Goal: Obtain resource: Download file/media

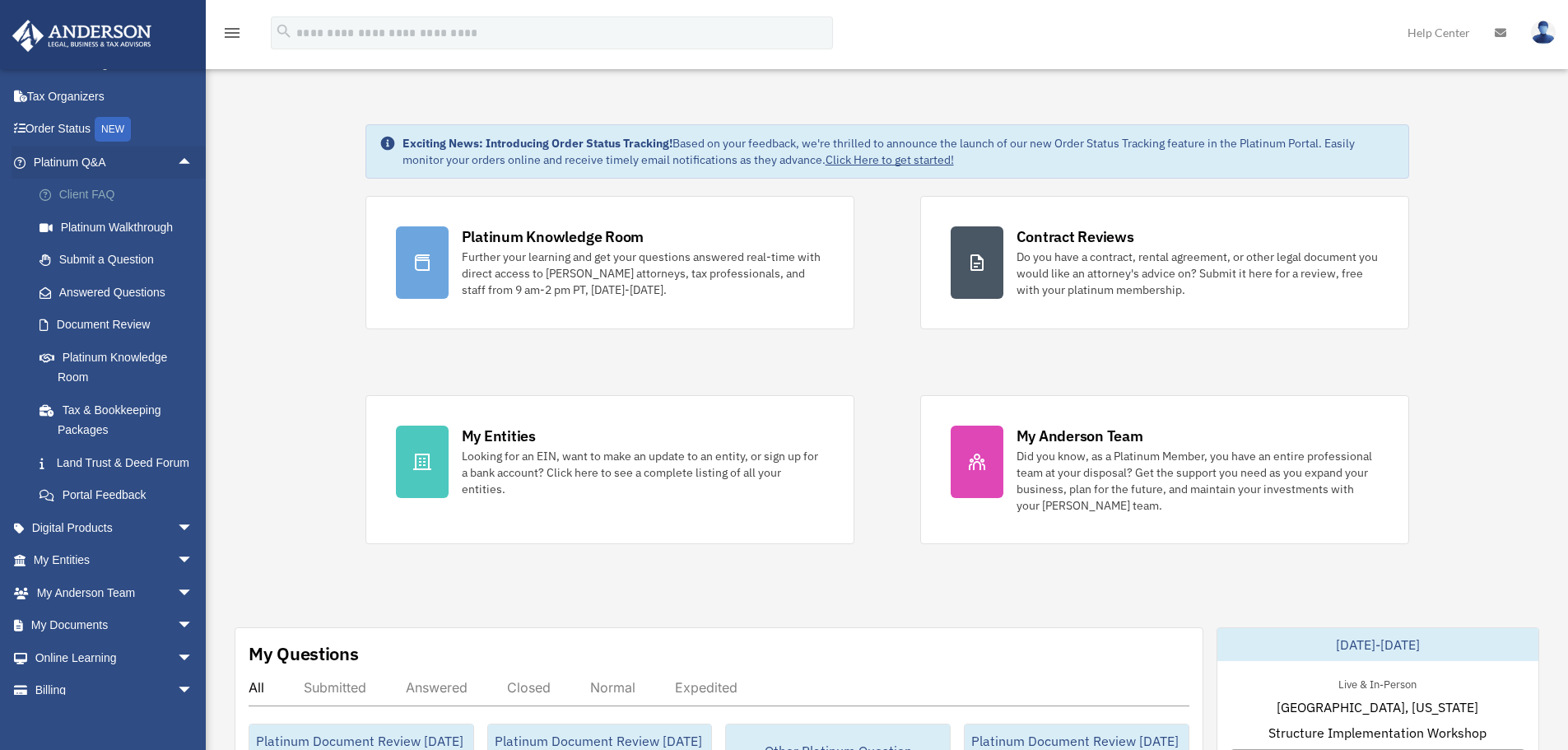
scroll to position [126, 0]
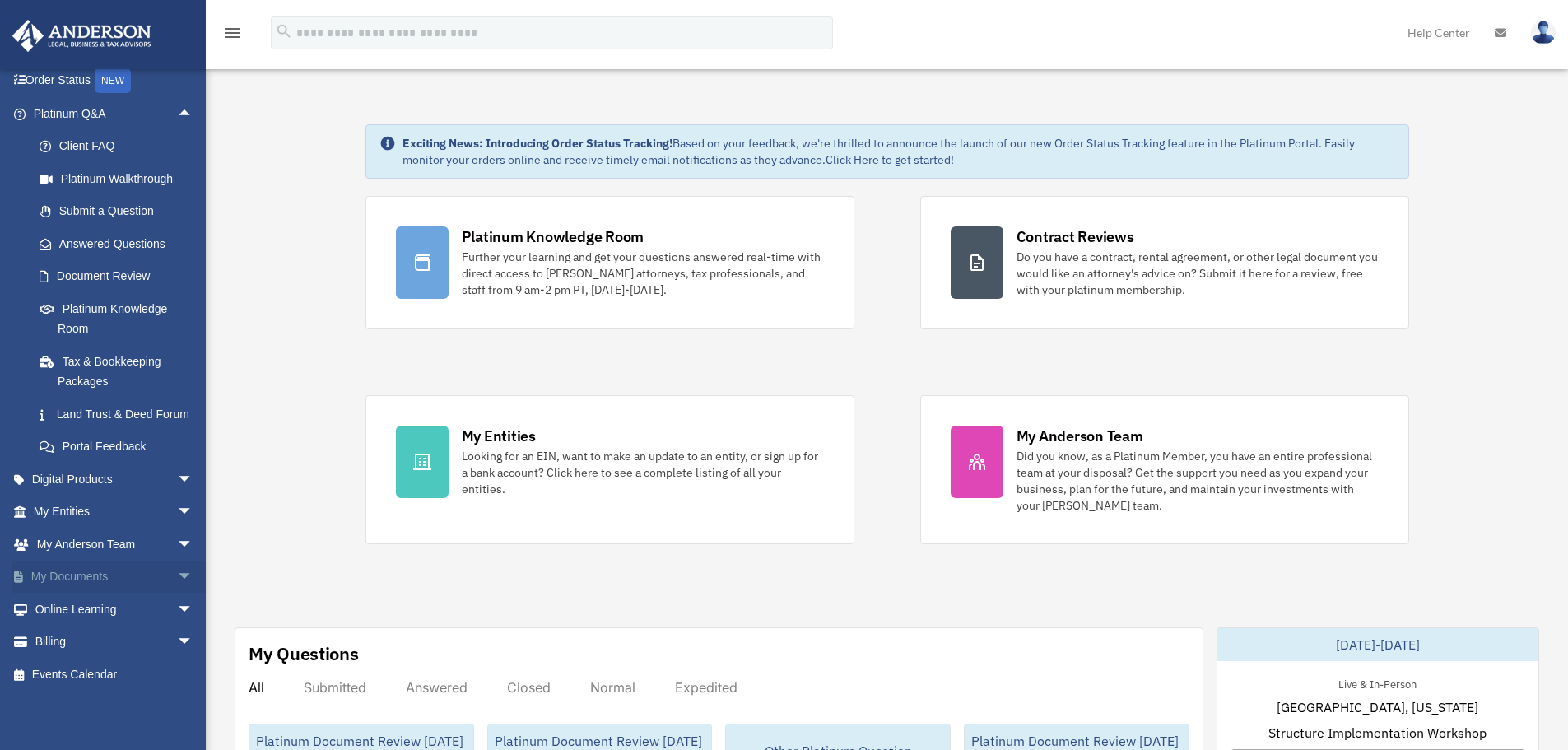
click at [177, 571] on span "arrow_drop_down" at bounding box center [193, 578] width 33 height 34
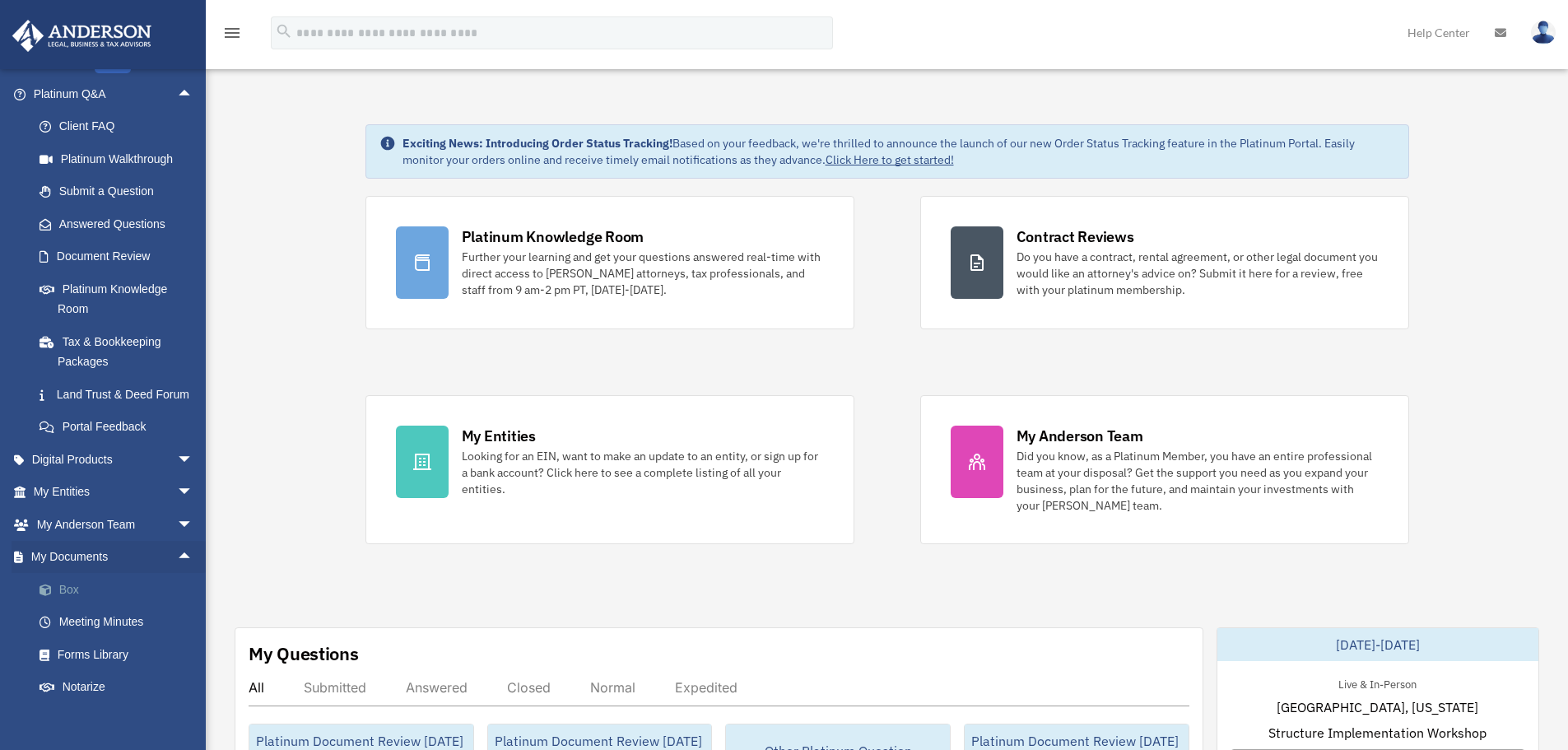
click at [64, 606] on link "Box" at bounding box center [120, 589] width 195 height 33
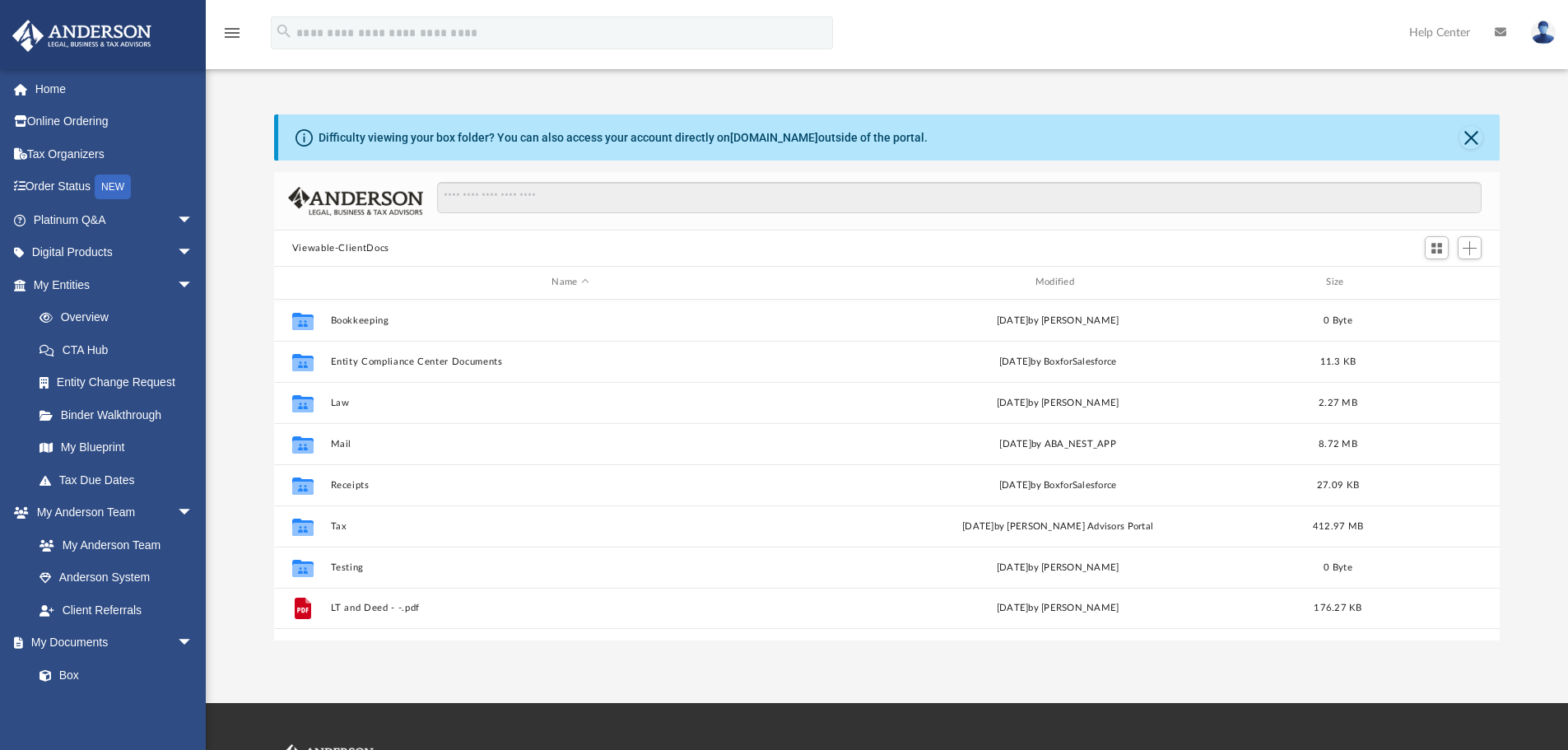
scroll to position [362, 1213]
click at [177, 283] on span "arrow_drop_down" at bounding box center [193, 285] width 33 height 34
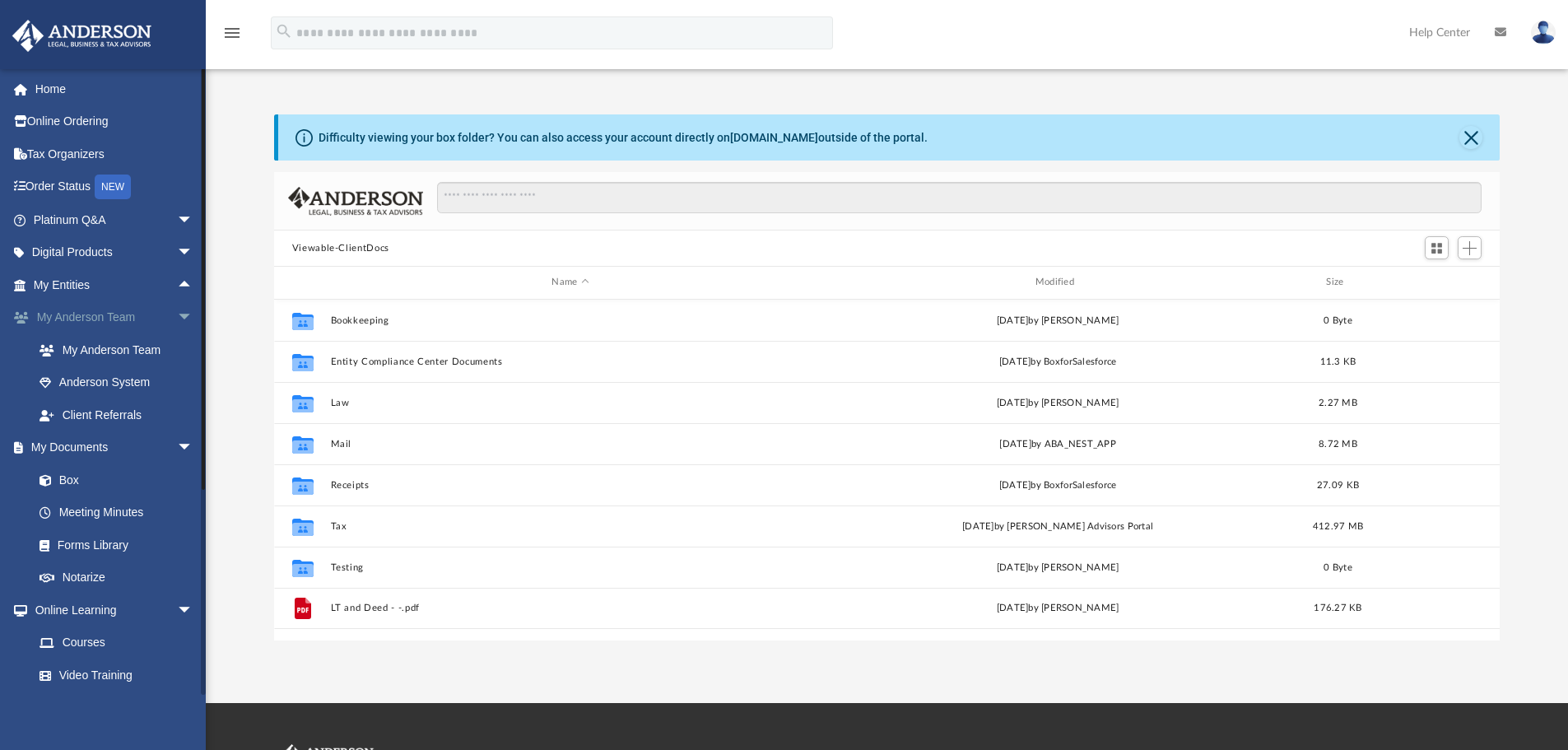
click at [177, 312] on span "arrow_drop_down" at bounding box center [193, 318] width 33 height 34
click at [177, 340] on span "arrow_drop_down" at bounding box center [193, 351] width 33 height 34
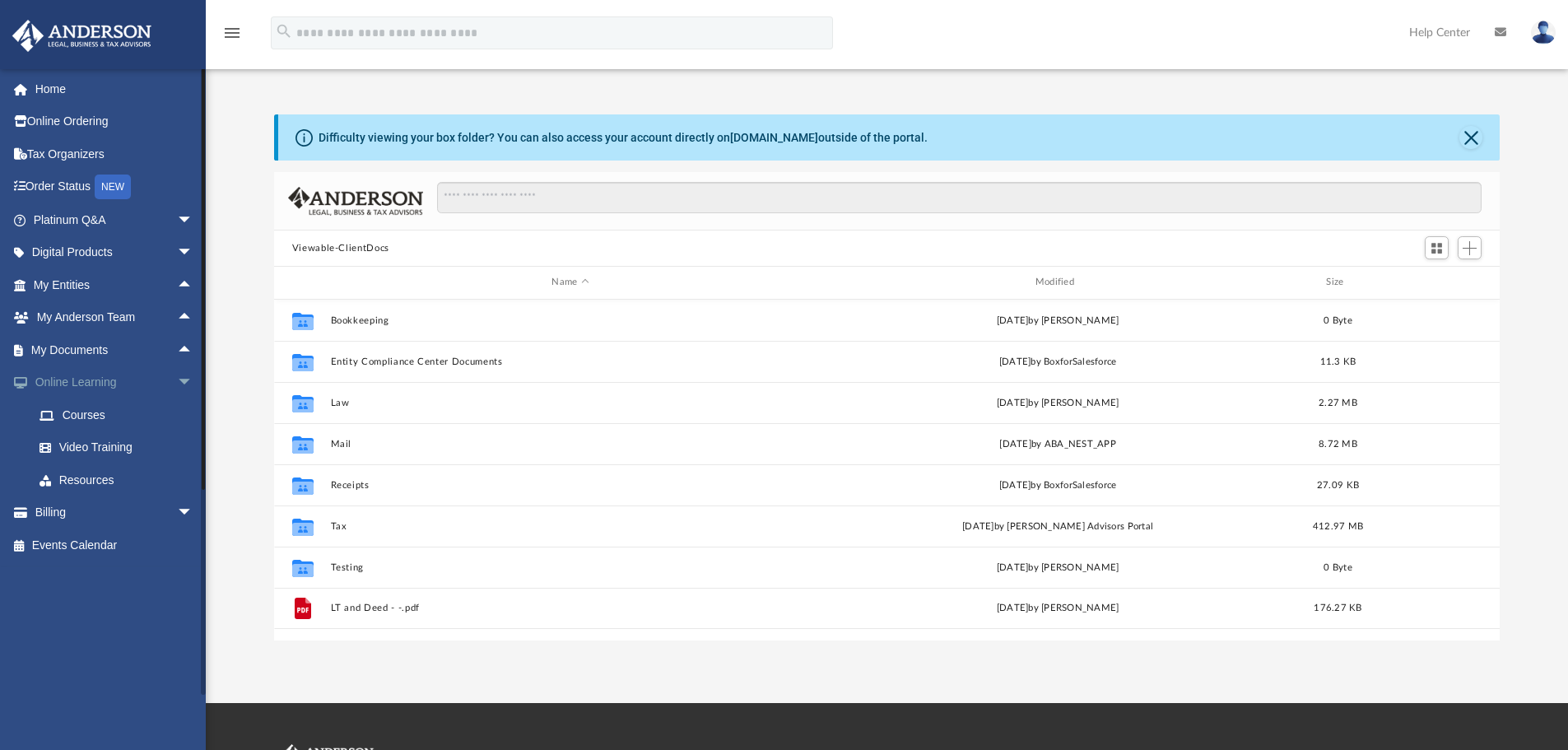
click at [177, 371] on span "arrow_drop_down" at bounding box center [193, 383] width 33 height 34
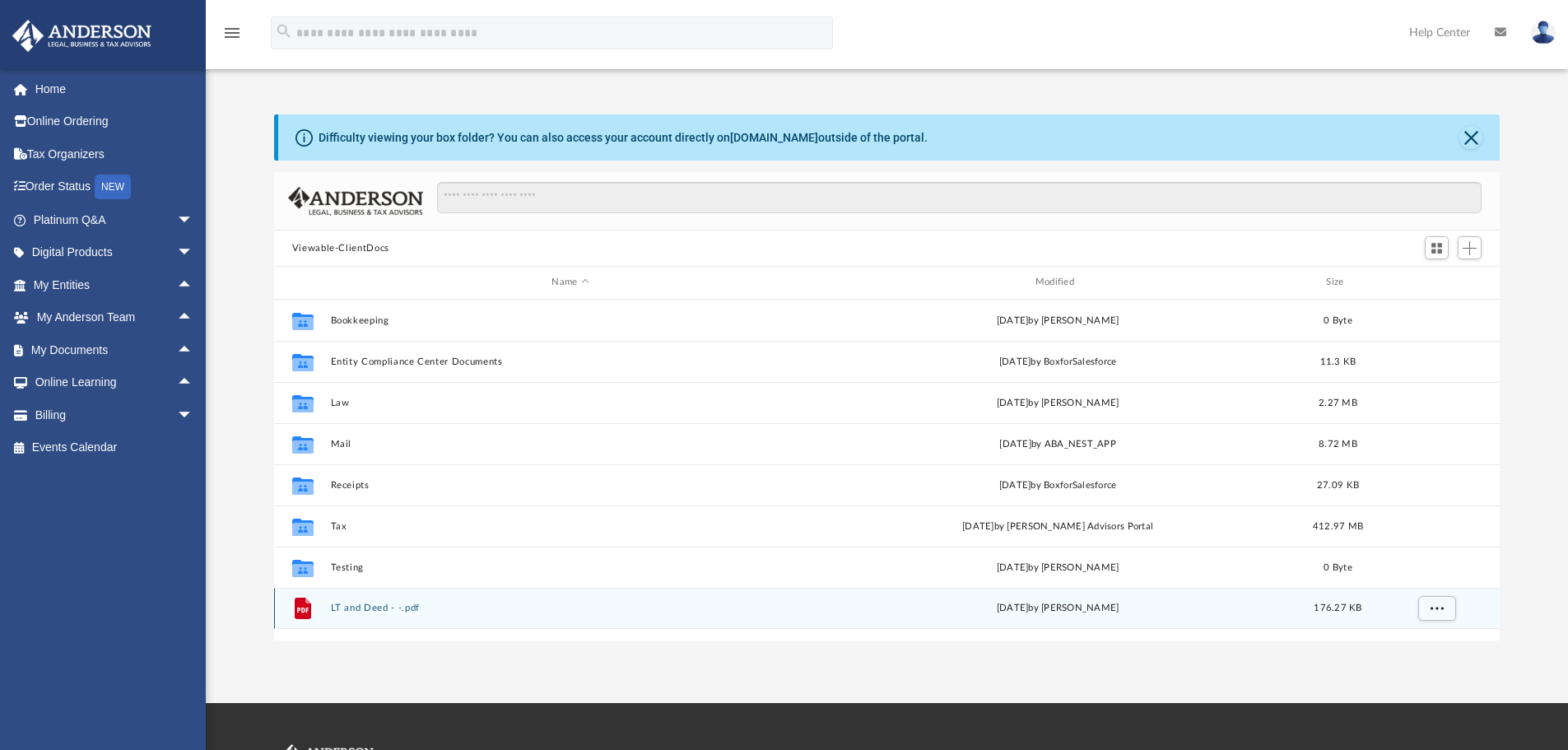
click at [345, 608] on button "LT and Deed - -.pdf" at bounding box center [569, 607] width 480 height 10
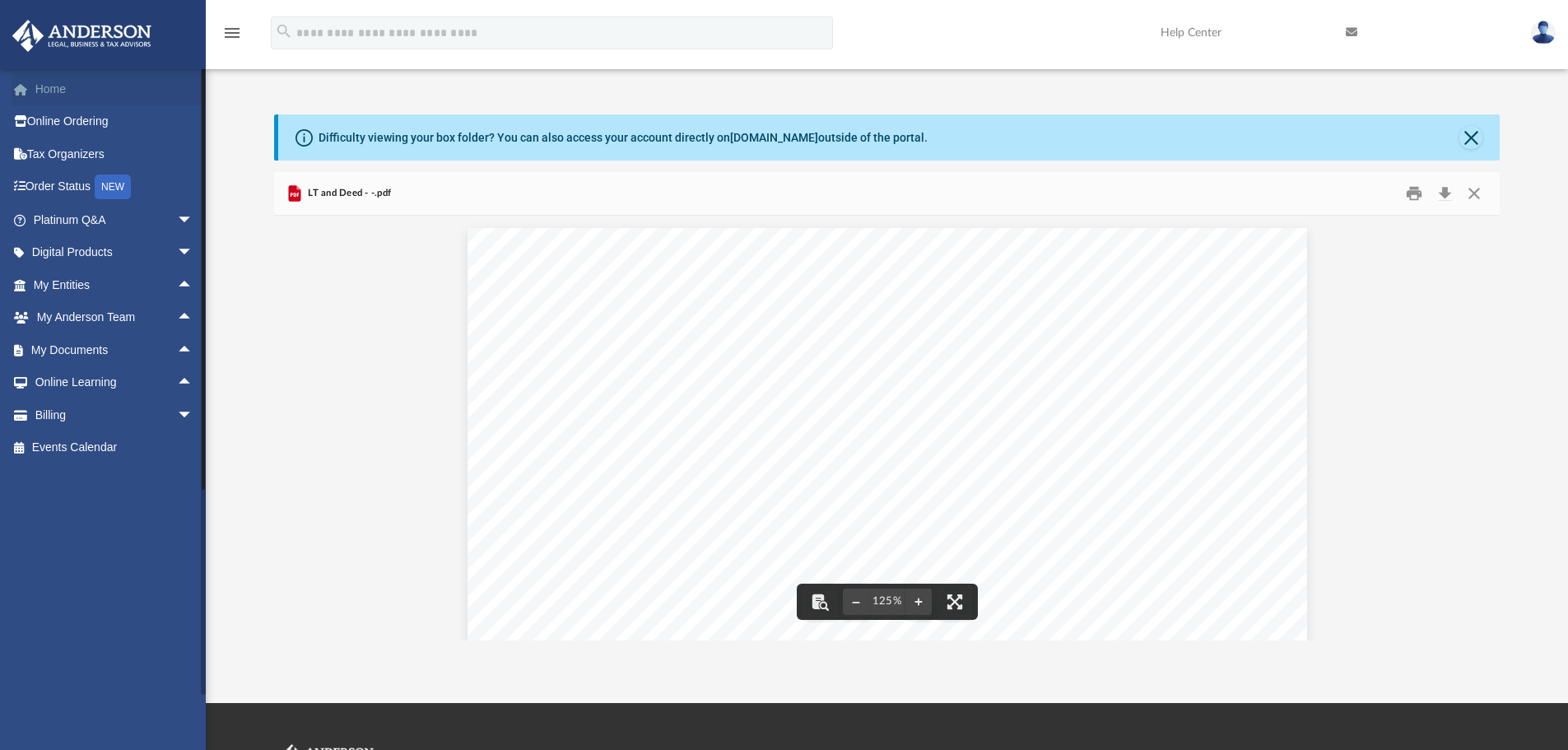
click at [57, 90] on link "Home" at bounding box center [114, 89] width 206 height 33
